Goal: Task Accomplishment & Management: Use online tool/utility

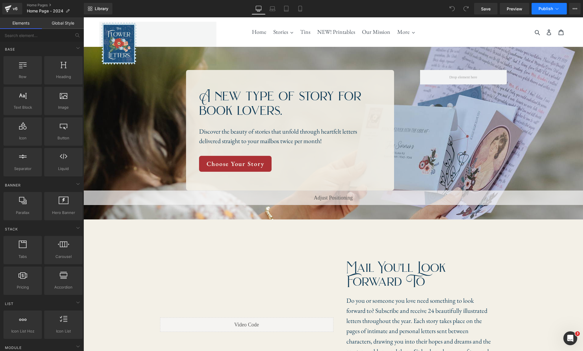
click at [557, 10] on icon at bounding box center [557, 9] width 6 height 6
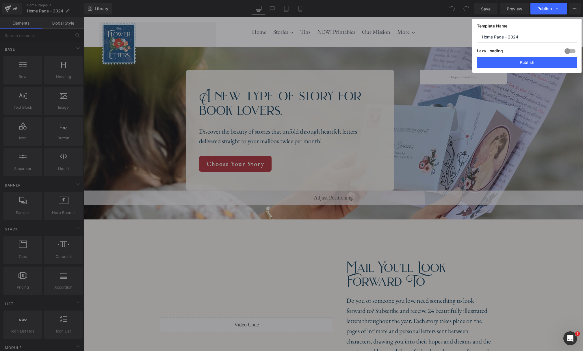
click at [529, 37] on input "Home Page - 2024" at bounding box center [527, 37] width 100 height 12
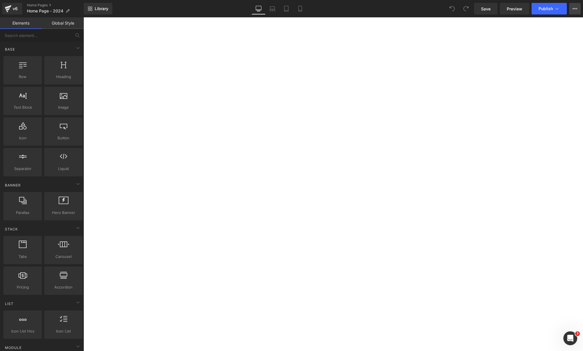
click at [574, 11] on button "View Live Page View with current Template Save Template to Library Schedule Pub…" at bounding box center [575, 9] width 12 height 12
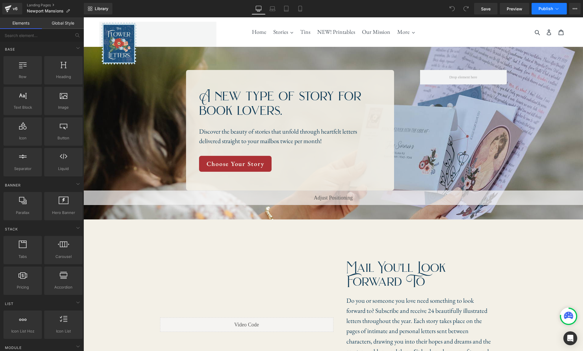
click at [560, 10] on icon at bounding box center [557, 9] width 6 height 6
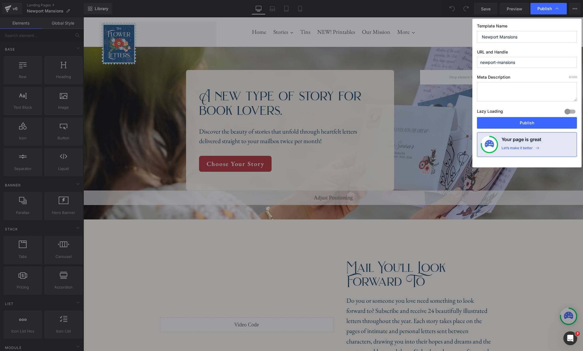
click at [531, 62] on input "newport-mansions" at bounding box center [527, 62] width 100 height 11
type input "newportmansions"
click at [547, 62] on input "newportmansions" at bounding box center [527, 62] width 100 height 11
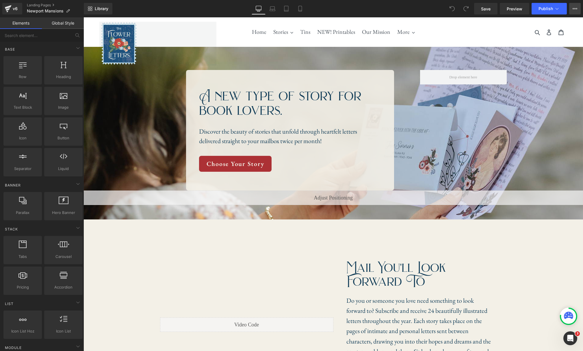
click at [576, 12] on button "View Live Page View with current Template Save Template to Library Schedule Pub…" at bounding box center [575, 9] width 12 height 12
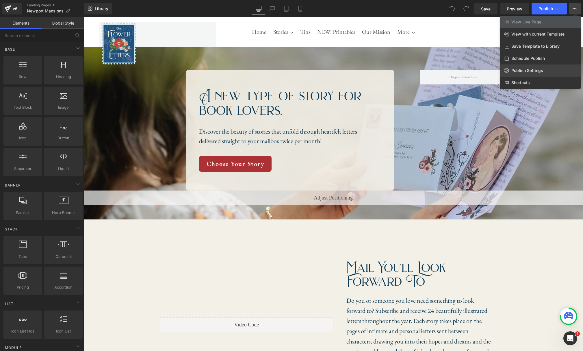
click at [541, 72] on span "Publish Settings" at bounding box center [527, 70] width 32 height 5
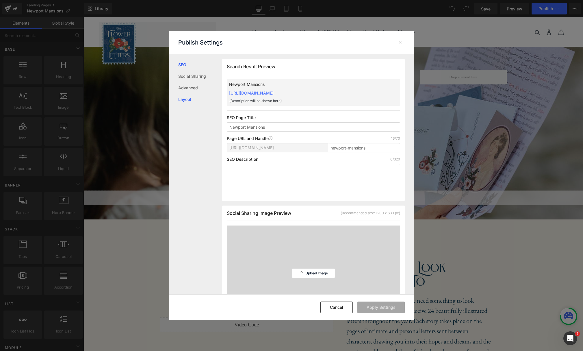
scroll to position [0, 0]
click at [368, 147] on input "newport-mansions" at bounding box center [364, 147] width 72 height 9
type input "newportmansions"
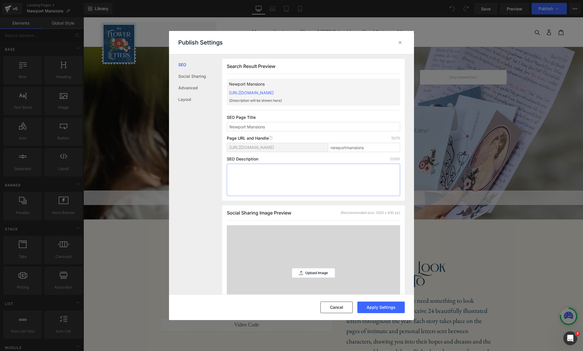
click at [342, 173] on textarea at bounding box center [313, 180] width 173 height 32
click at [353, 155] on div "[URL][DOMAIN_NAME] newportmansions" at bounding box center [313, 150] width 173 height 14
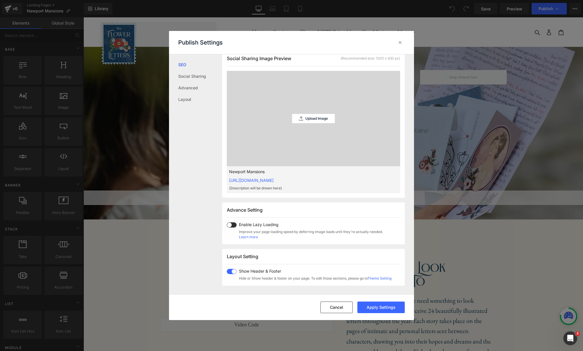
scroll to position [0, 0]
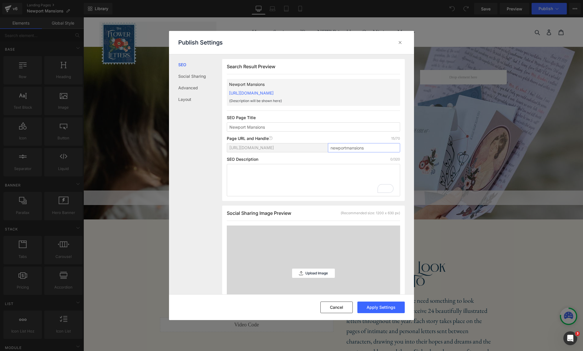
click at [371, 148] on input "newportmansions" at bounding box center [364, 147] width 72 height 9
click at [274, 146] on span "[URL][DOMAIN_NAME]" at bounding box center [251, 147] width 44 height 5
click at [181, 76] on link "Social Sharing" at bounding box center [200, 76] width 44 height 12
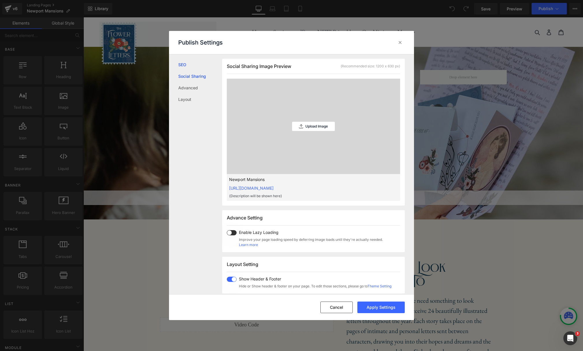
click at [183, 63] on link "SEO" at bounding box center [200, 65] width 44 height 12
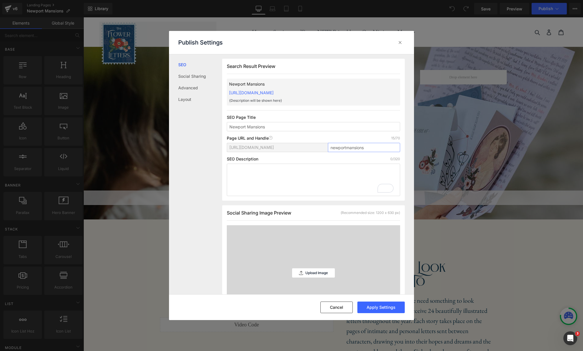
click at [371, 147] on input "newportmansions" at bounding box center [364, 147] width 72 height 9
click at [379, 308] on button "Apply Settings" at bounding box center [380, 307] width 47 height 12
click at [399, 42] on icon at bounding box center [400, 43] width 6 height 6
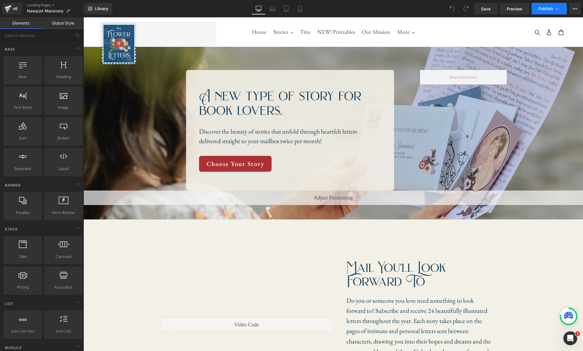
click at [560, 12] on button "Publish" at bounding box center [549, 9] width 35 height 12
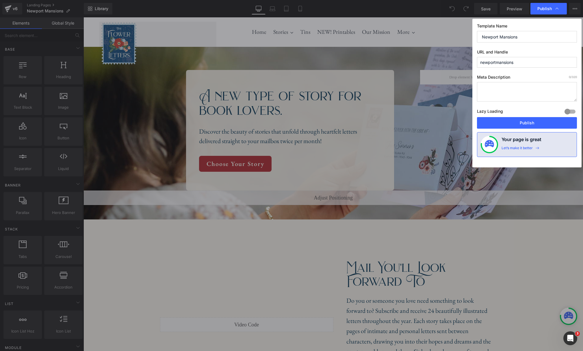
click at [530, 63] on input "newportmansions" at bounding box center [527, 62] width 100 height 11
drag, startPoint x: 536, startPoint y: 124, endPoint x: 521, endPoint y: 124, distance: 15.0
click at [521, 124] on button "Publish" at bounding box center [527, 123] width 100 height 12
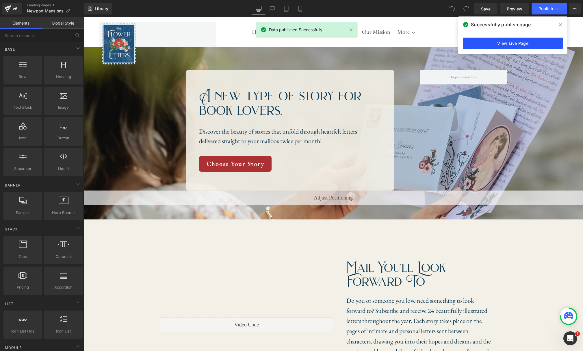
click at [523, 49] on div "View Live Page" at bounding box center [512, 43] width 109 height 21
click at [523, 46] on link "View Live Page" at bounding box center [513, 44] width 100 height 12
